Goal: Navigation & Orientation: Find specific page/section

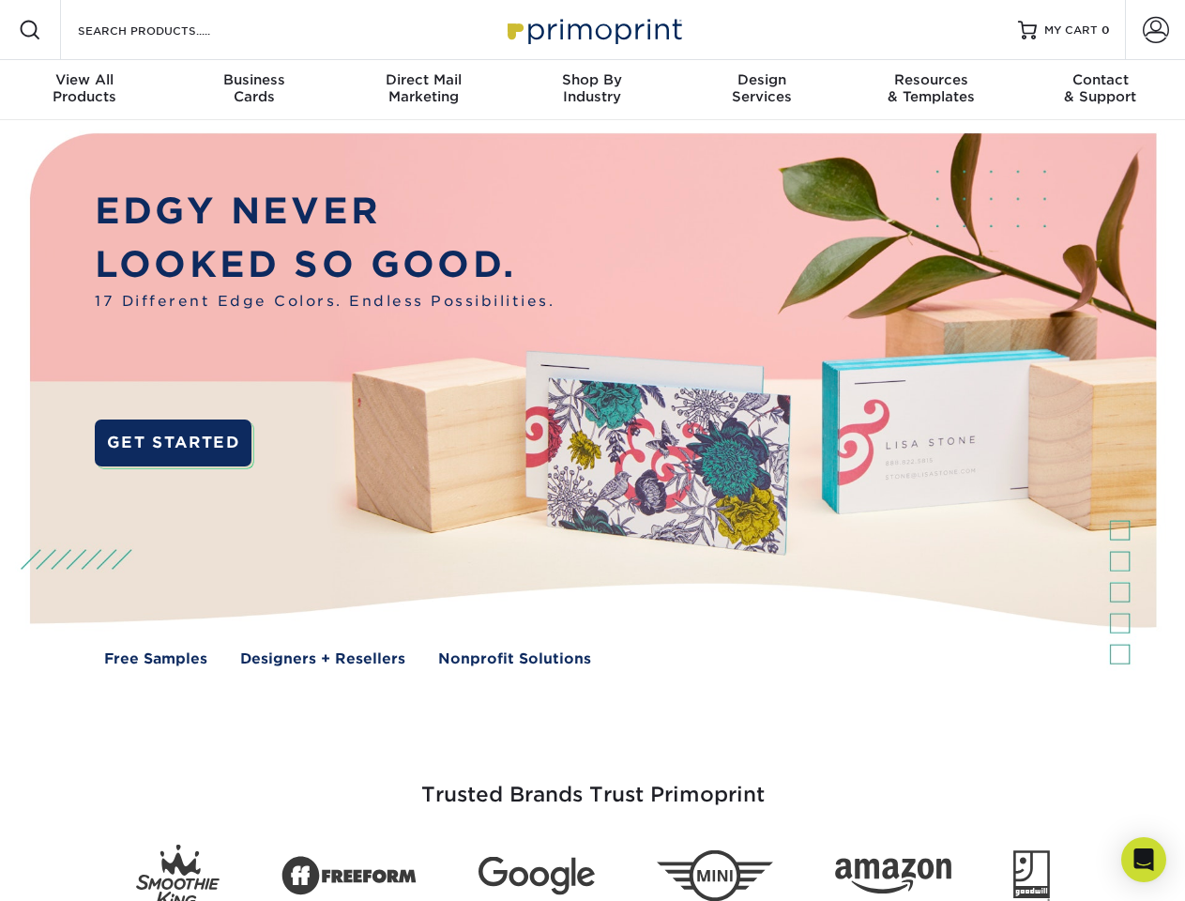
click at [592, 451] on img at bounding box center [592, 413] width 1173 height 587
click at [30, 30] on span at bounding box center [30, 30] width 23 height 23
click at [1155, 30] on span at bounding box center [1156, 30] width 26 height 26
click at [84, 90] on div "View All Products" at bounding box center [84, 88] width 169 height 34
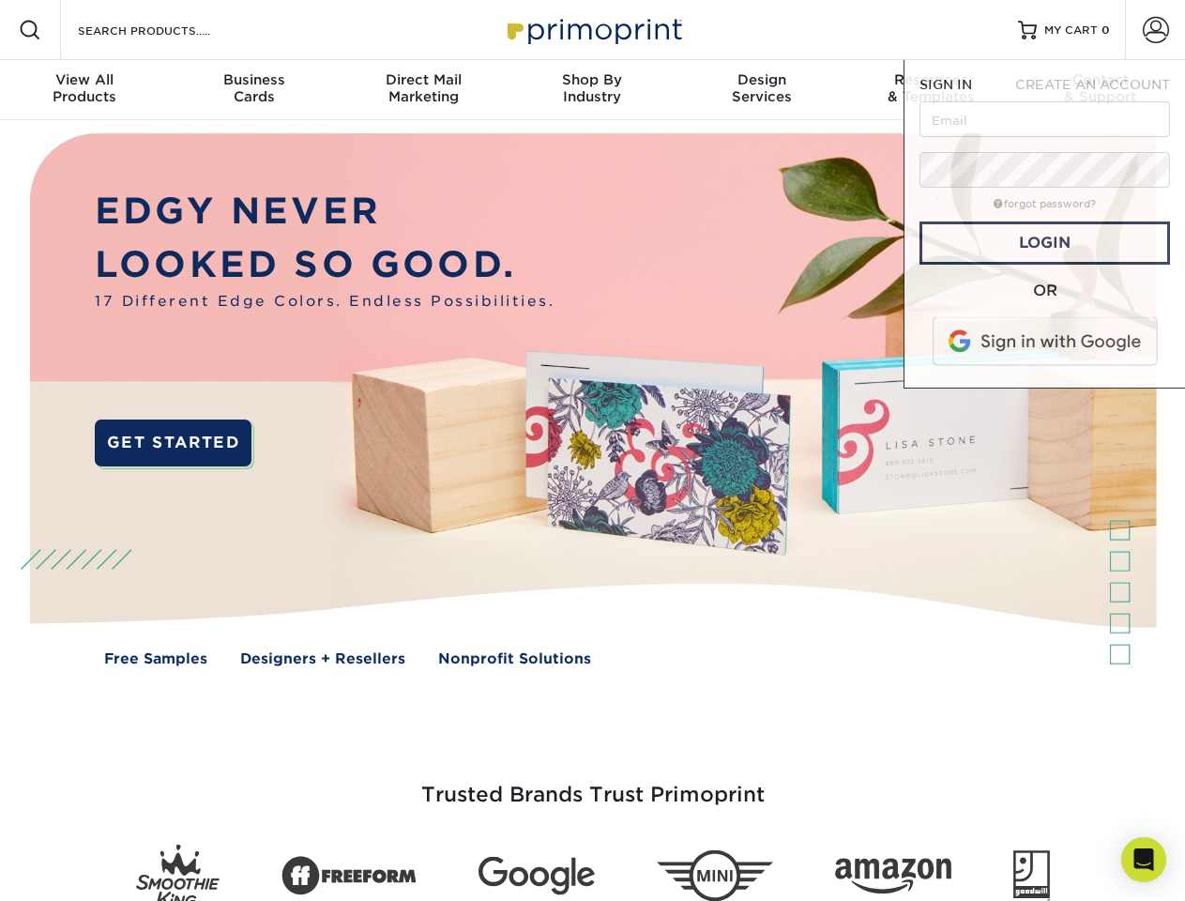
click at [253, 90] on div "Business Cards" at bounding box center [253, 88] width 169 height 34
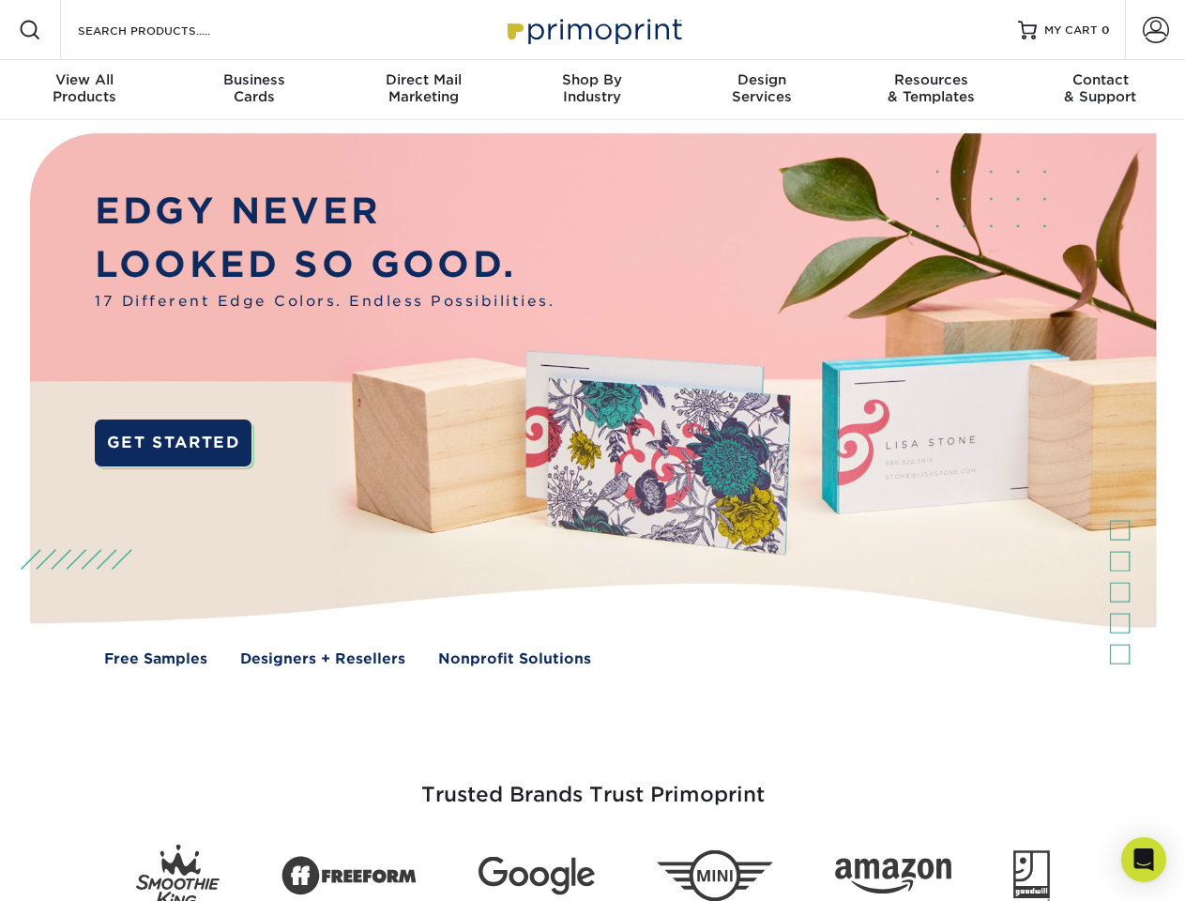
click at [423, 90] on div "Direct Mail Marketing" at bounding box center [423, 88] width 169 height 34
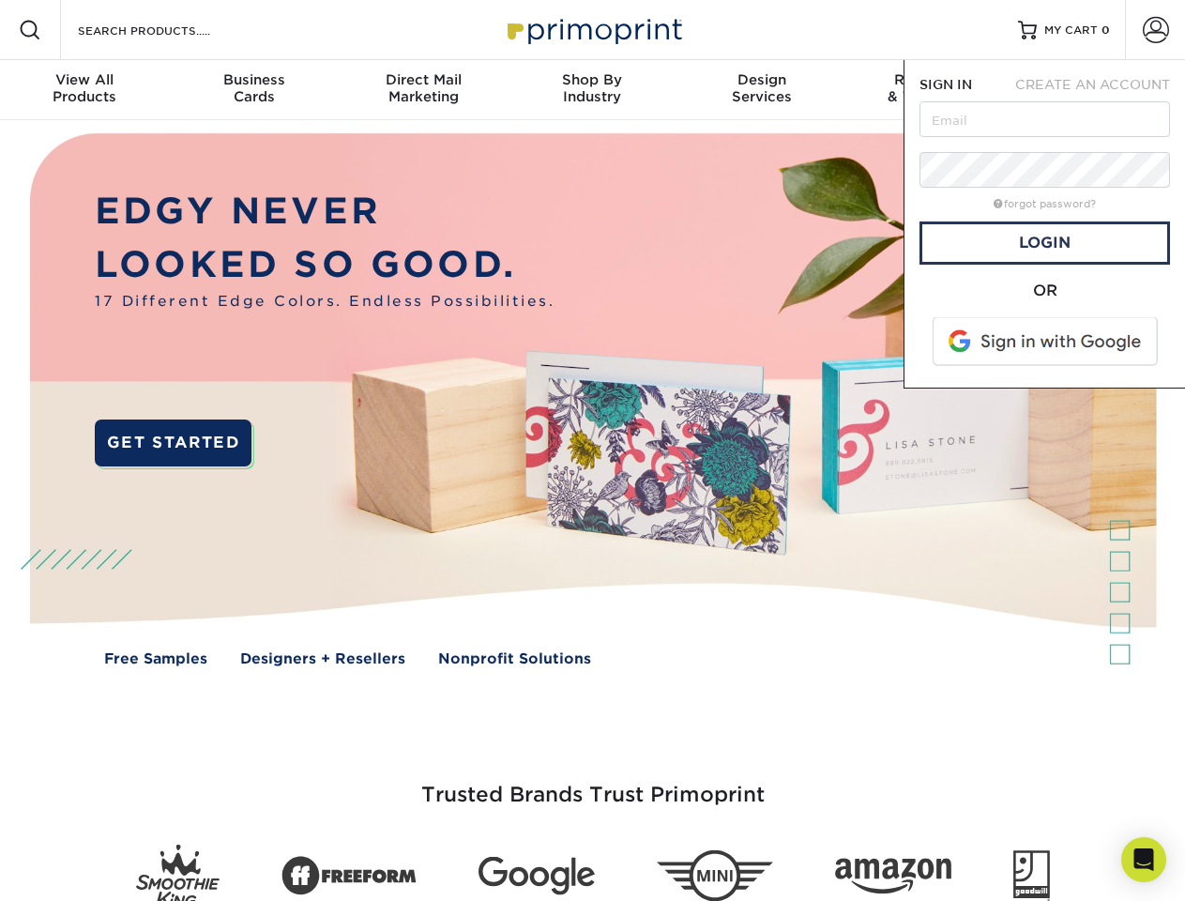
click at [592, 90] on div "Shop By Industry" at bounding box center [592, 88] width 169 height 34
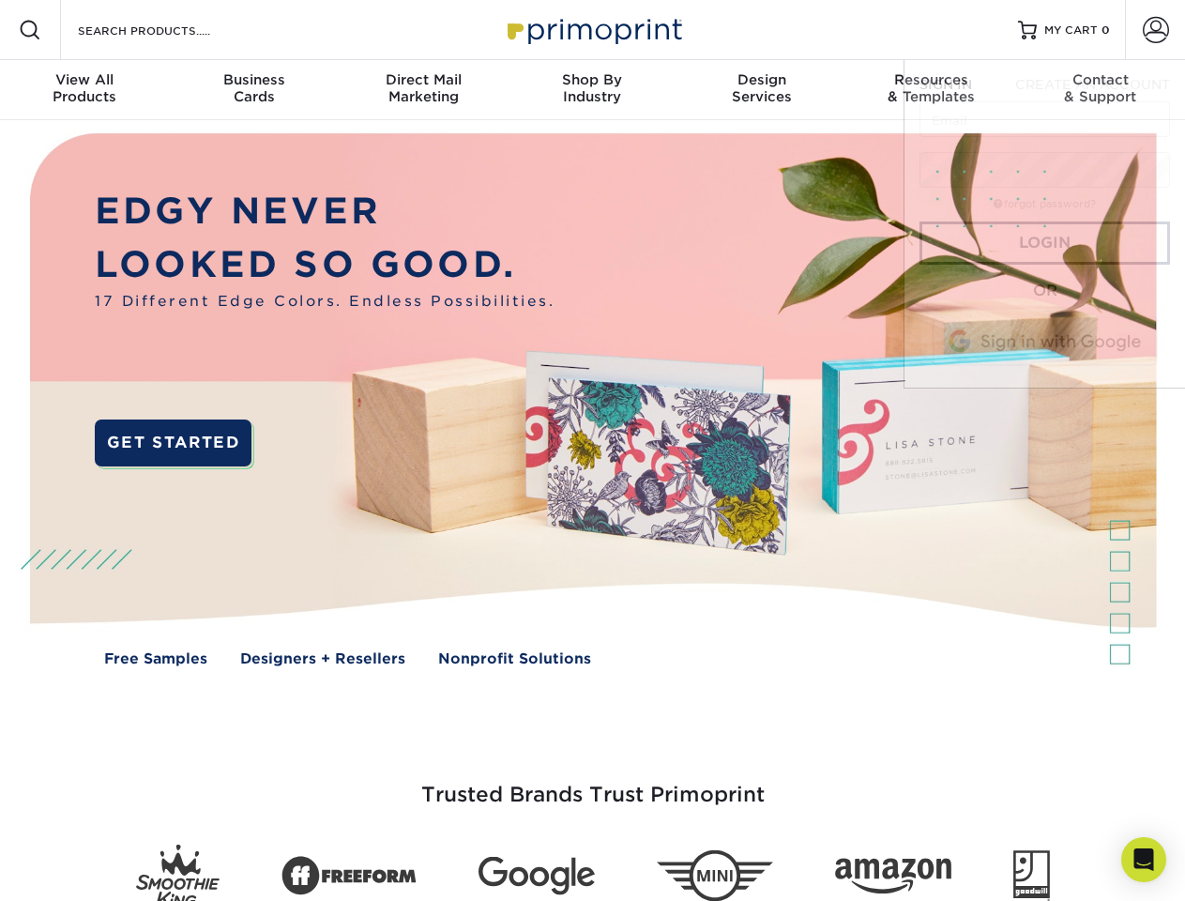
click at [762, 90] on div "Design Services" at bounding box center [762, 88] width 169 height 34
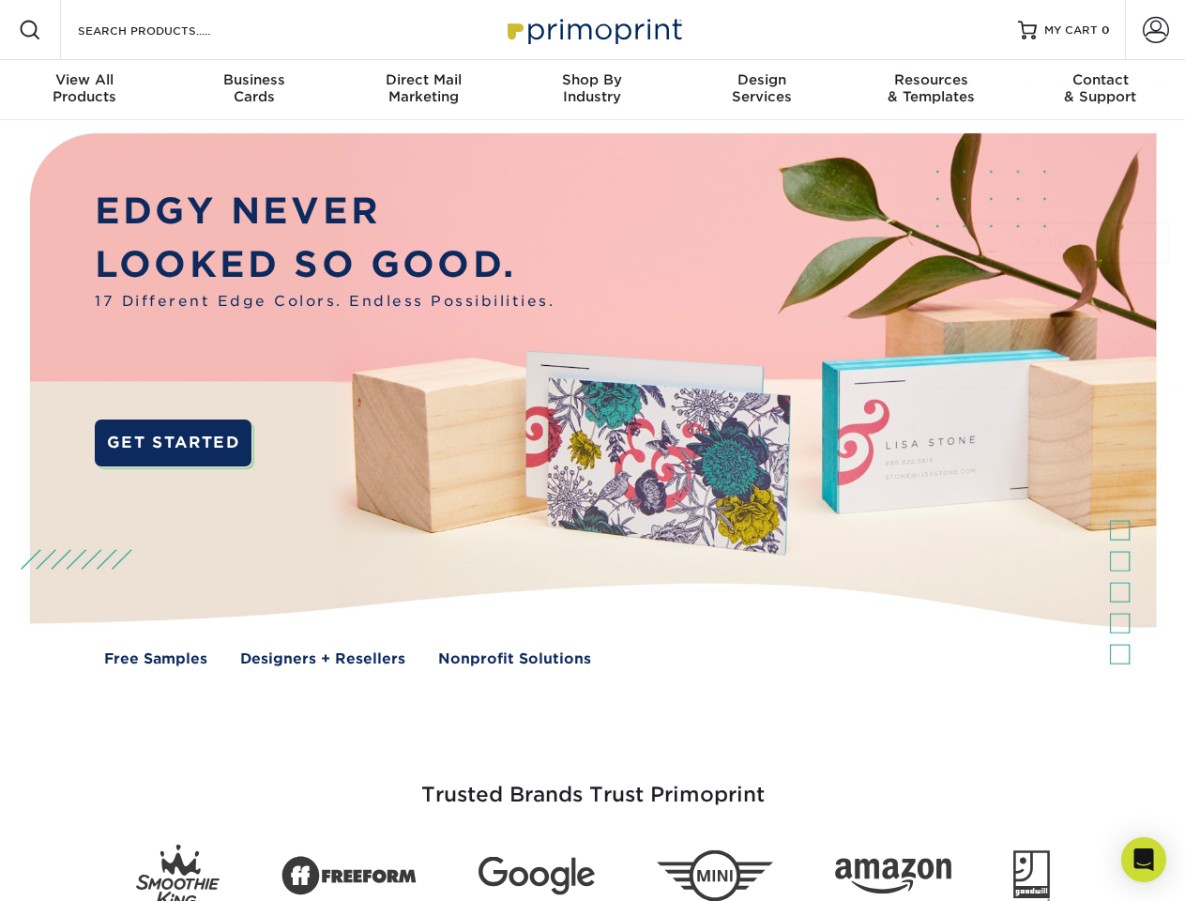
click at [931, 90] on span "SIGN IN" at bounding box center [946, 84] width 53 height 15
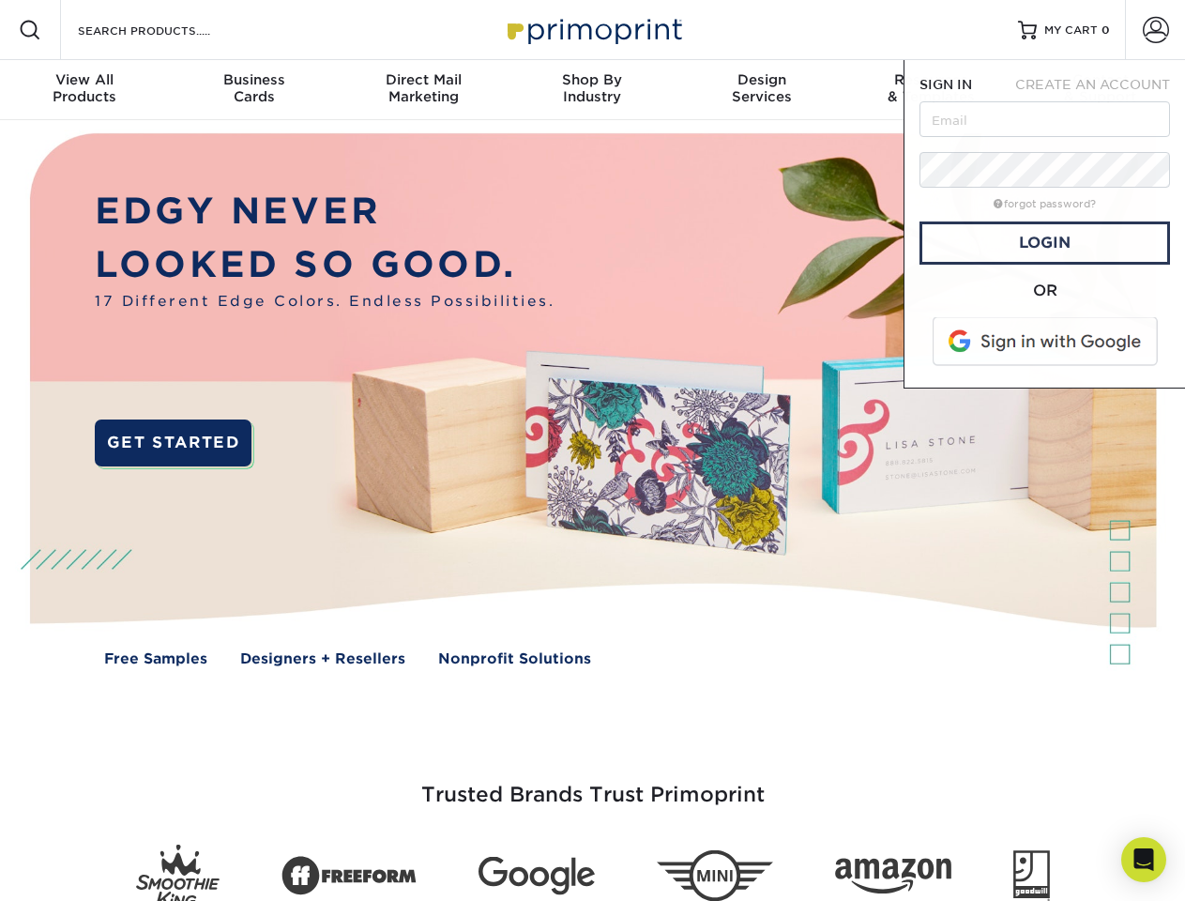
click at [1101, 90] on div "Contact & Support" at bounding box center [1100, 88] width 169 height 34
